Goal: Information Seeking & Learning: Learn about a topic

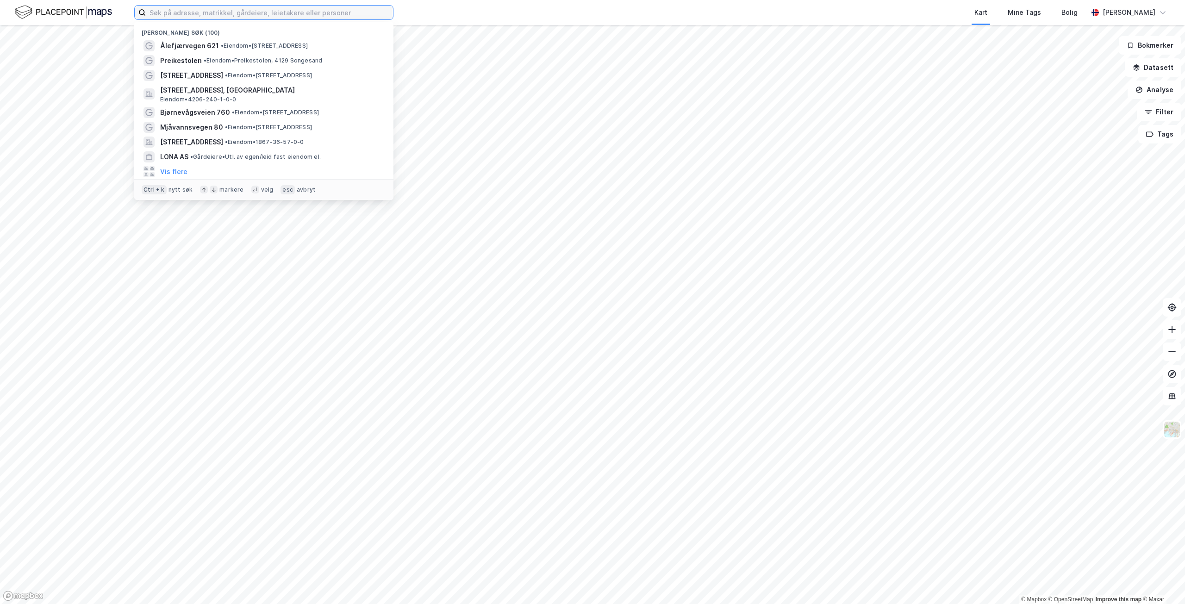
click at [282, 15] on input at bounding box center [269, 13] width 247 height 14
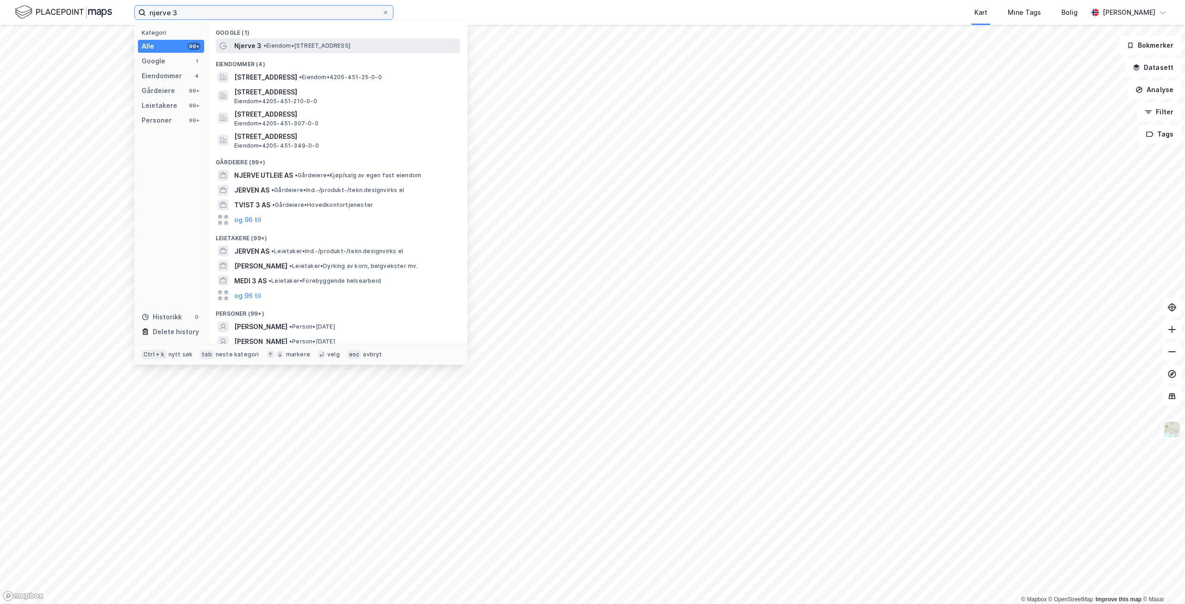
type input "njerve 3"
click at [334, 48] on span "• Eiendom • [STREET_ADDRESS]" at bounding box center [306, 45] width 87 height 7
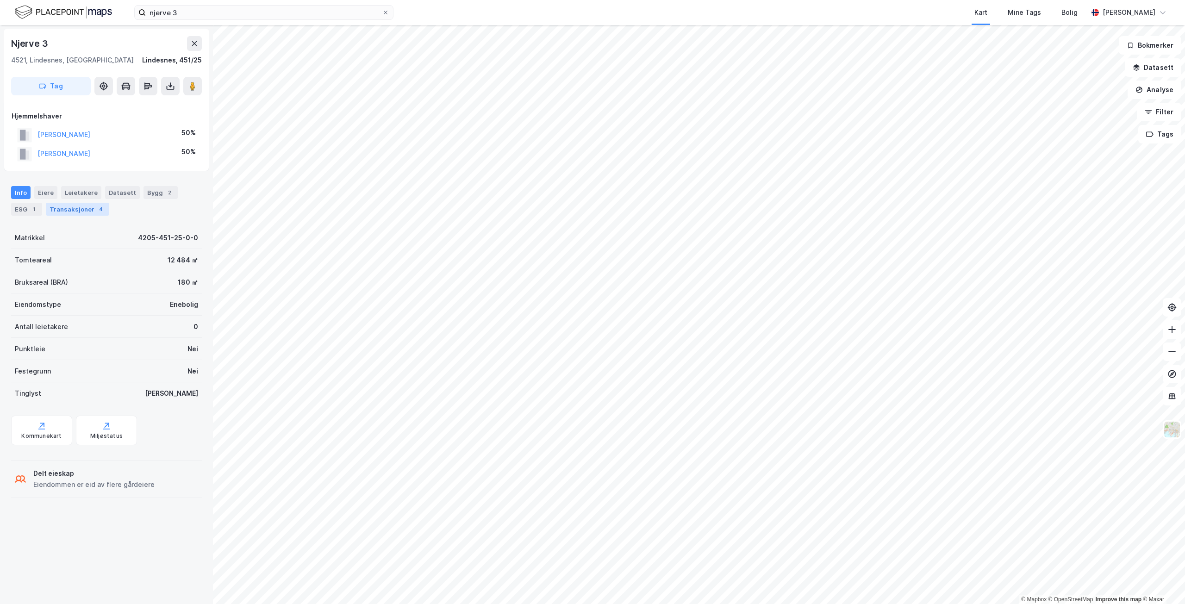
click at [67, 209] on div "Transaksjoner 4" at bounding box center [77, 209] width 63 height 13
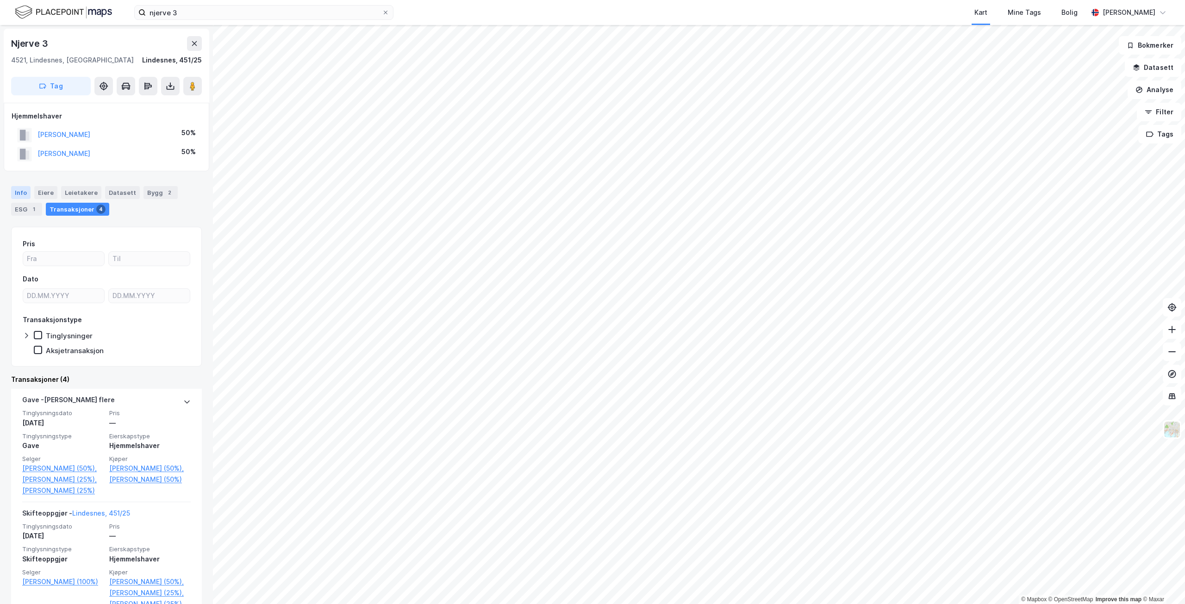
click at [19, 192] on div "Info" at bounding box center [20, 192] width 19 height 13
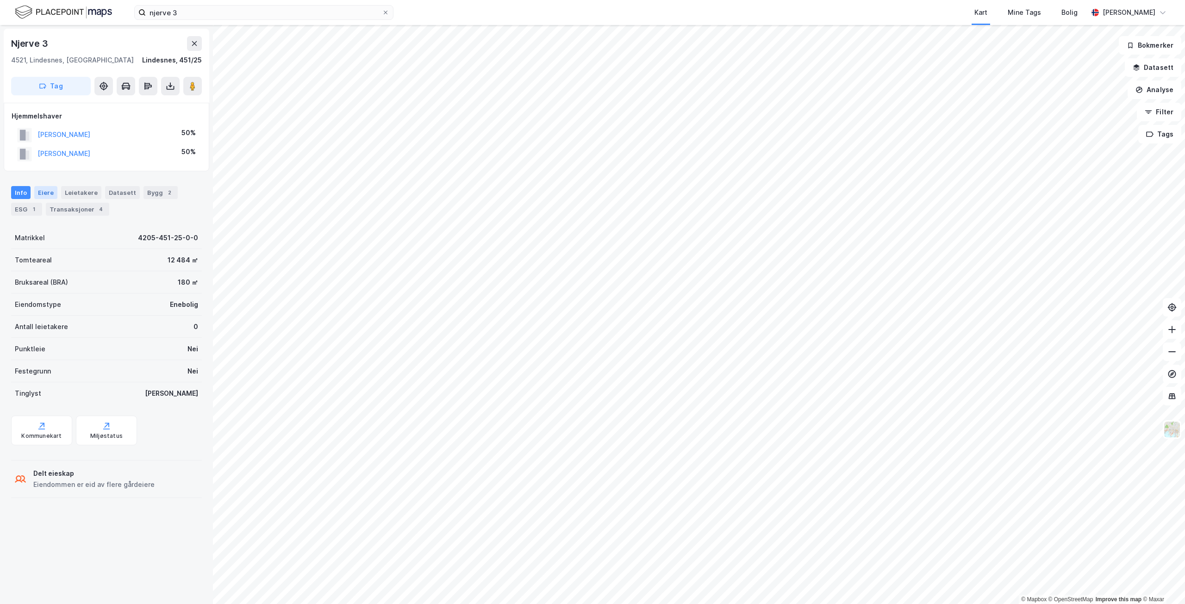
click at [34, 191] on div "Eiere" at bounding box center [45, 192] width 23 height 13
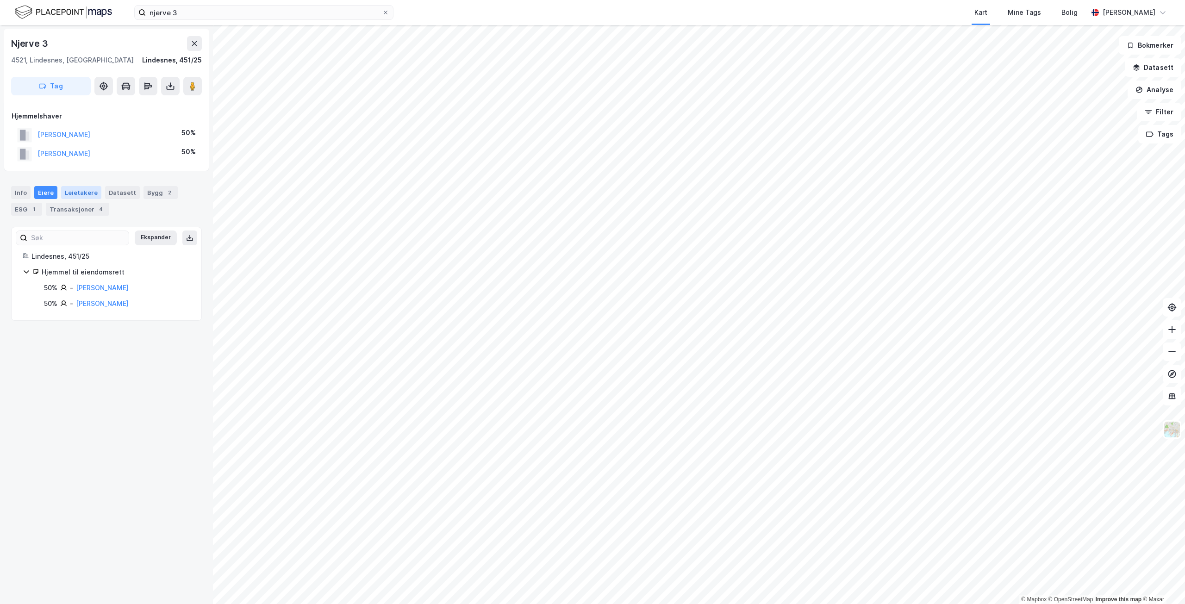
click at [74, 190] on div "Leietakere" at bounding box center [81, 192] width 40 height 13
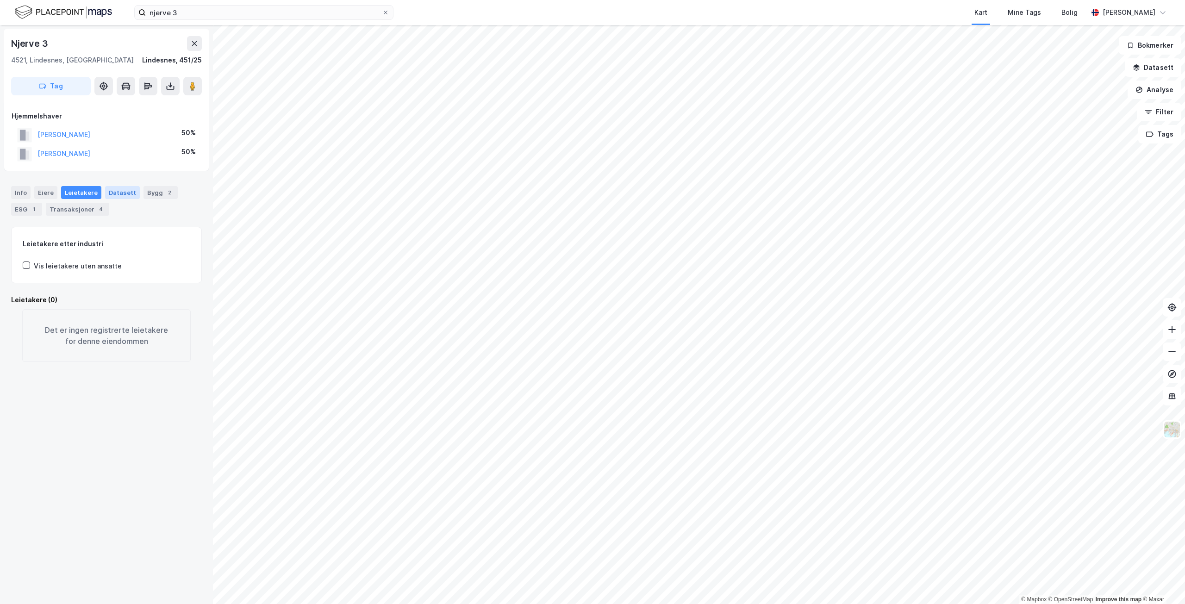
click at [113, 194] on div "Datasett" at bounding box center [122, 192] width 35 height 13
click at [156, 193] on div "Bygg 2" at bounding box center [161, 192] width 34 height 13
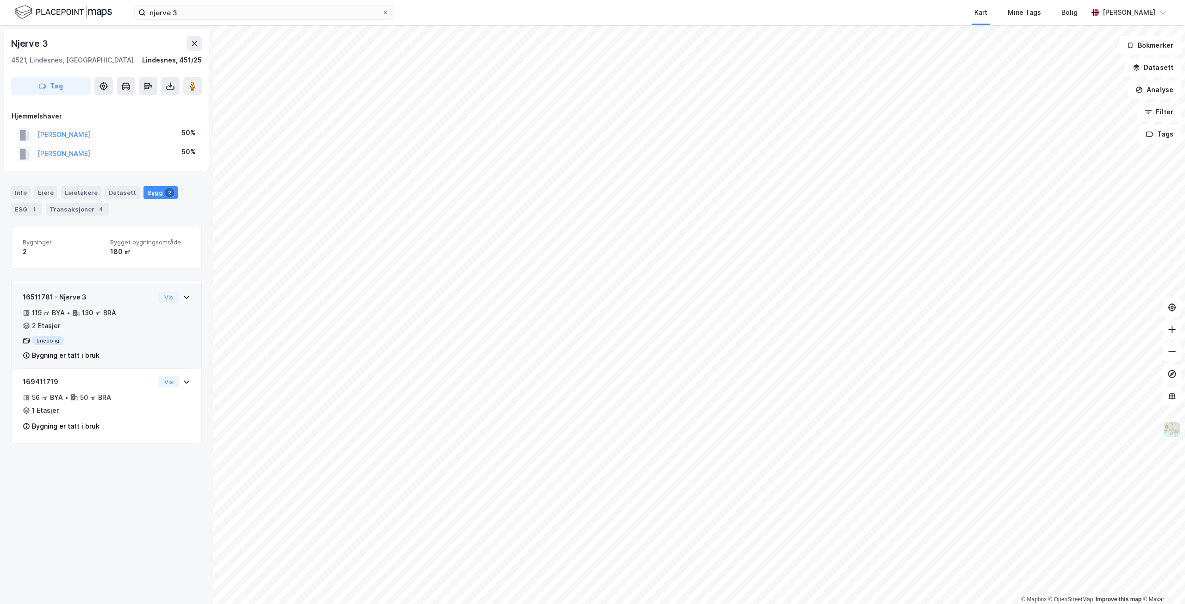
click at [158, 332] on div "16511781 - Njerve 3 119 ㎡ BYA • 130 ㎡ BRA • 2 Etasjer Enebolig Bygning er tatt …" at bounding box center [107, 330] width 168 height 77
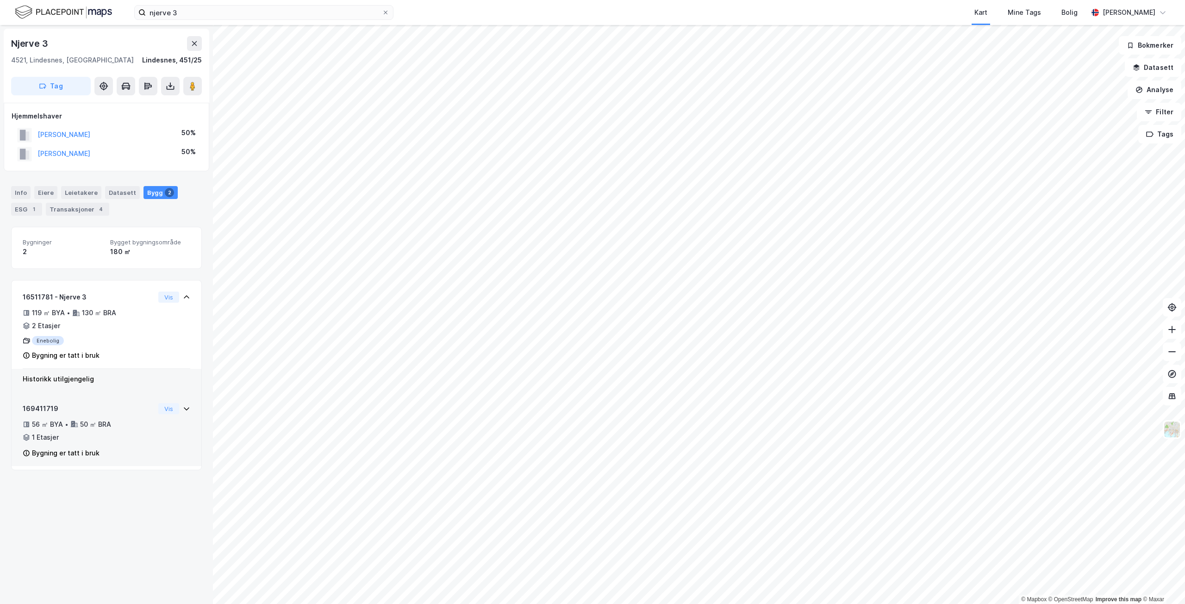
click at [127, 454] on div "Bygning er tatt i bruk" at bounding box center [89, 453] width 132 height 11
